Goal: Register for event/course

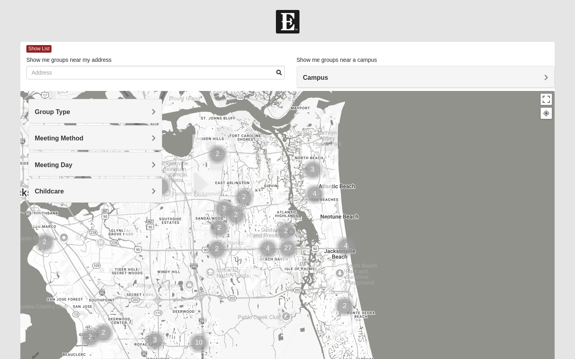
click at [99, 107] on div "Group Type" at bounding box center [95, 111] width 133 height 24
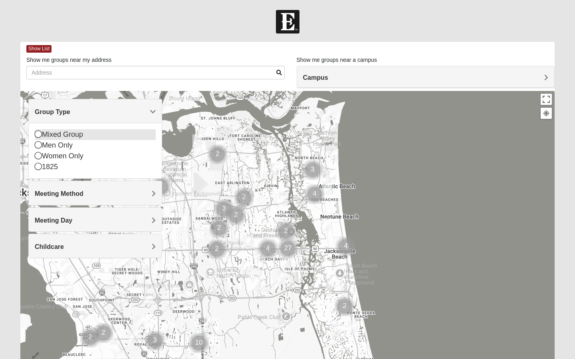
click at [39, 134] on icon at bounding box center [38, 134] width 7 height 7
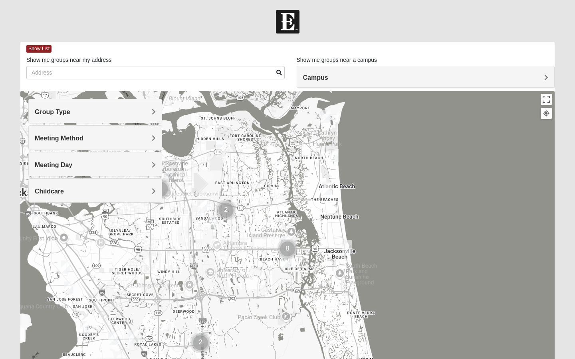
click at [257, 234] on div at bounding box center [287, 250] width 534 height 319
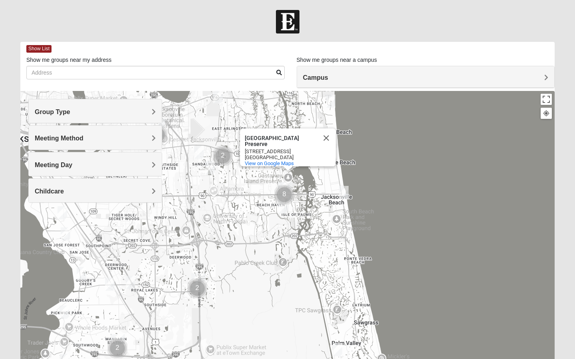
drag, startPoint x: 324, startPoint y: 317, endPoint x: 315, endPoint y: 212, distance: 104.9
click at [316, 212] on div "Castaway Island Preserve Castaway Island Preserve 2885 San Pablo Rd S Jacksonvi…" at bounding box center [287, 250] width 534 height 319
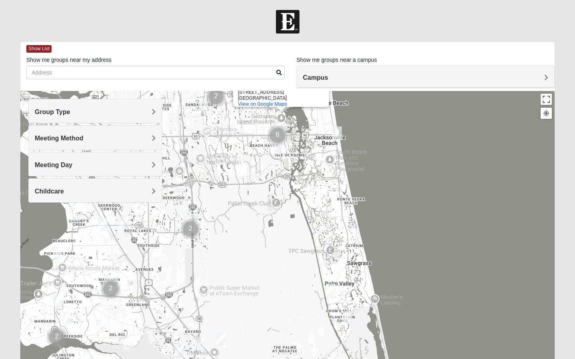
click at [336, 131] on img "Mixed Watkins 32250" at bounding box center [337, 133] width 10 height 13
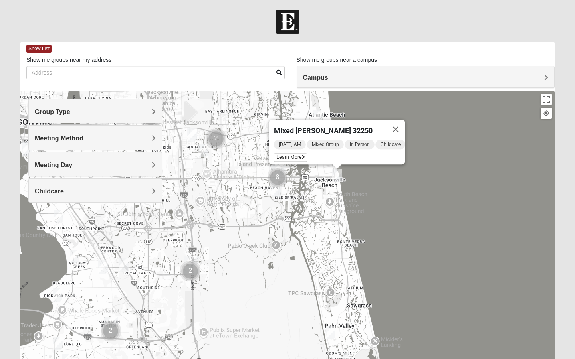
click at [278, 190] on img "Mixed Irish 32224" at bounding box center [276, 190] width 10 height 13
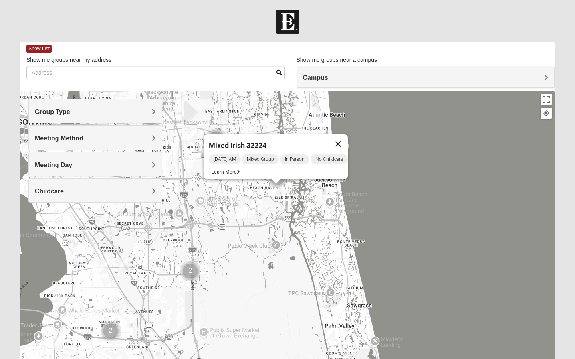
click at [342, 136] on button "Close" at bounding box center [337, 144] width 19 height 19
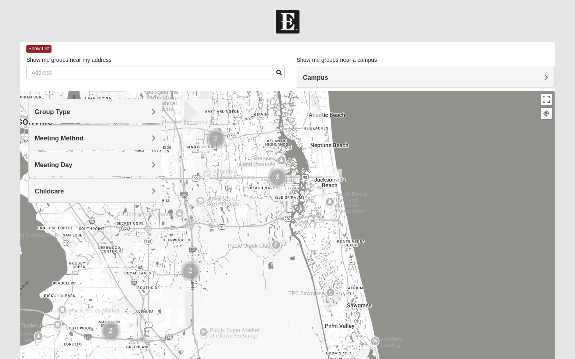
click at [326, 121] on div "To navigate, press the arrow keys." at bounding box center [287, 250] width 534 height 319
click at [122, 142] on div "Meeting Method" at bounding box center [95, 138] width 133 height 24
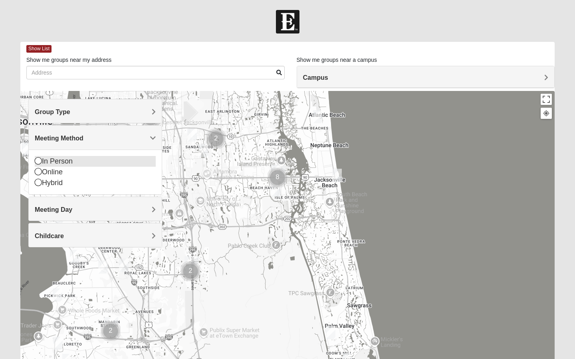
click at [39, 159] on icon at bounding box center [38, 160] width 7 height 7
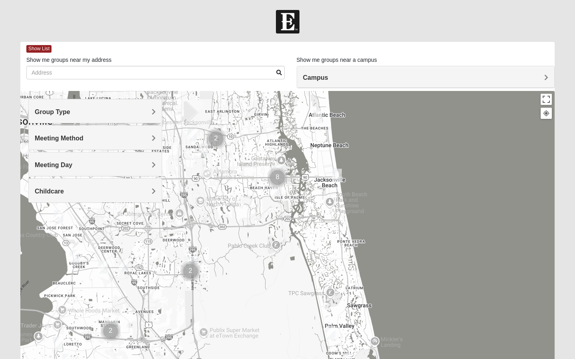
click at [71, 168] on div "Meeting Day" at bounding box center [95, 164] width 133 height 24
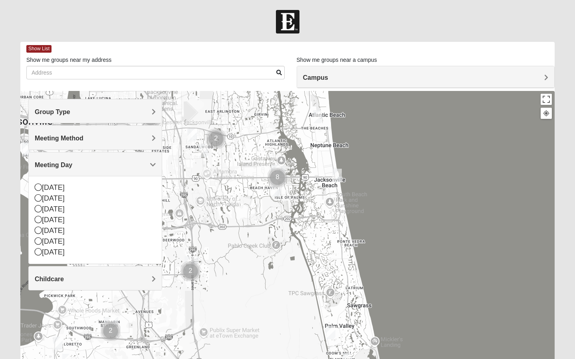
click at [274, 179] on img "Cluster of 8 groups" at bounding box center [277, 178] width 20 height 20
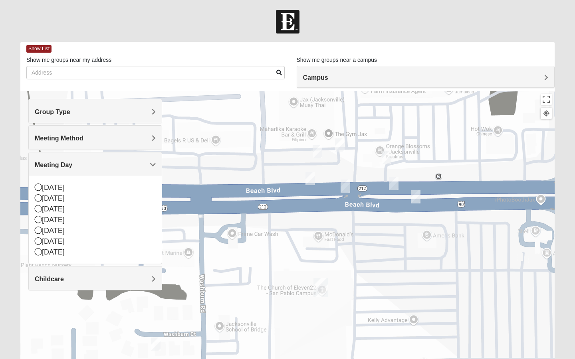
click at [314, 177] on img "On Campus Mixed Smith 32250" at bounding box center [310, 178] width 10 height 13
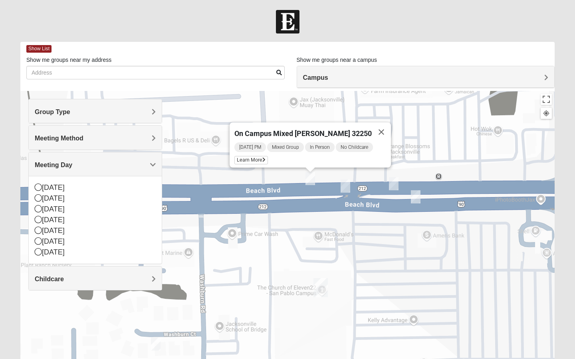
click at [343, 183] on img "On Campus Mixed Long 32250" at bounding box center [345, 186] width 10 height 13
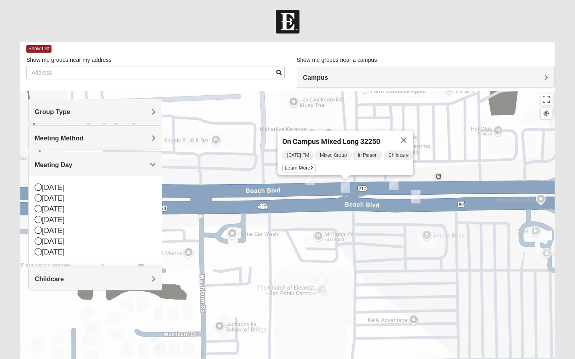
click at [413, 195] on img "Mixed Robles 32250" at bounding box center [416, 196] width 10 height 13
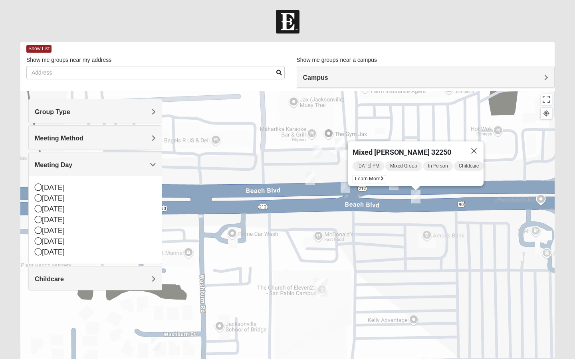
click at [315, 148] on img "On Campus Mixed Salas 32250" at bounding box center [318, 151] width 10 height 13
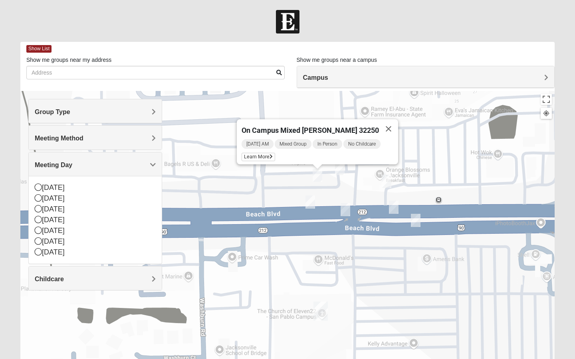
click at [340, 167] on img "On Campus Mixed Barnett 32250" at bounding box center [340, 168] width 10 height 13
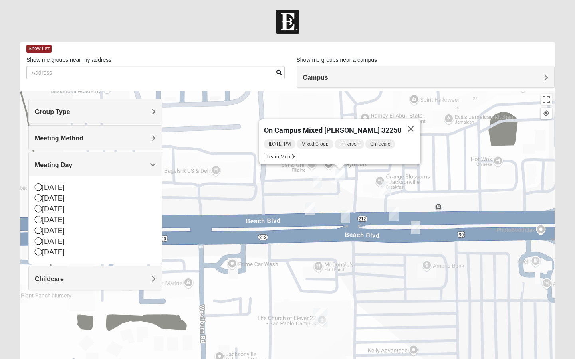
click at [386, 187] on img "On Campus Mixed Vito 32233" at bounding box center [387, 188] width 10 height 13
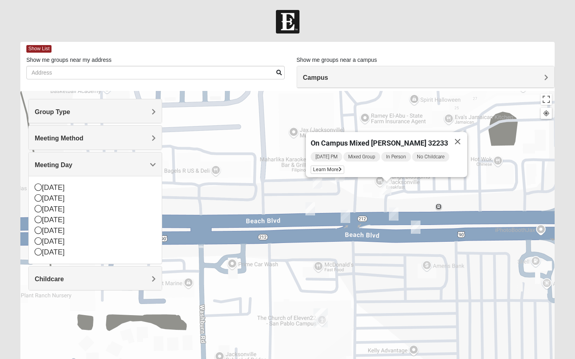
click at [339, 178] on img "On Campus Mixed Barnett 32250" at bounding box center [340, 175] width 10 height 13
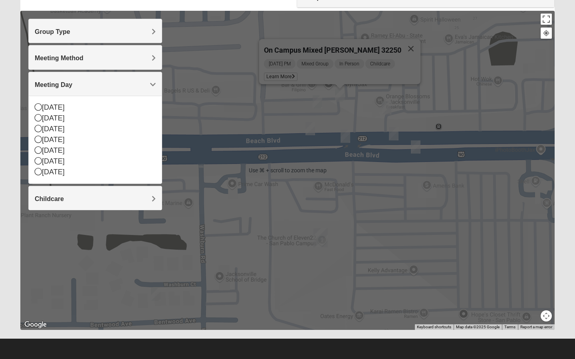
scroll to position [77, 0]
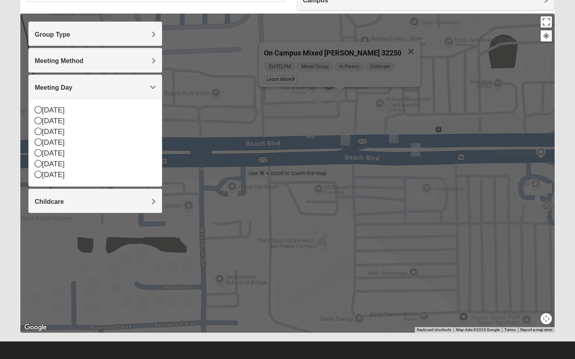
click at [317, 241] on img "San Pablo" at bounding box center [320, 240] width 14 height 19
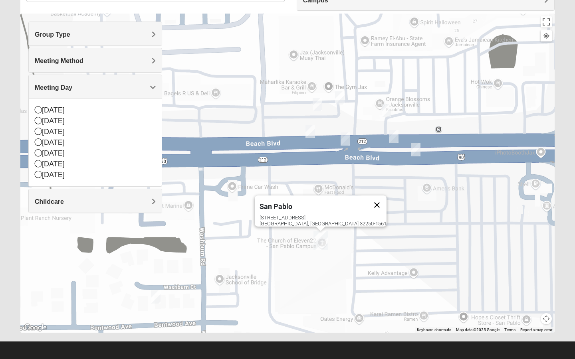
click at [367, 203] on button "Close" at bounding box center [376, 205] width 19 height 19
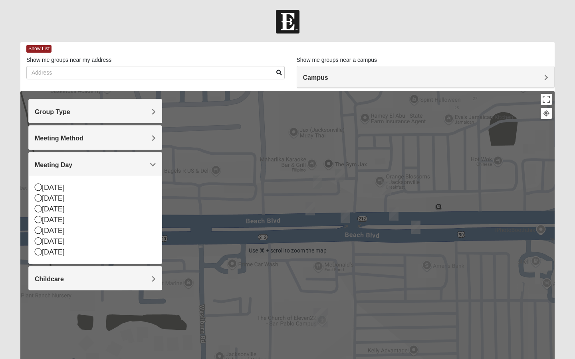
scroll to position [0, 0]
